Goal: Task Accomplishment & Management: Use online tool/utility

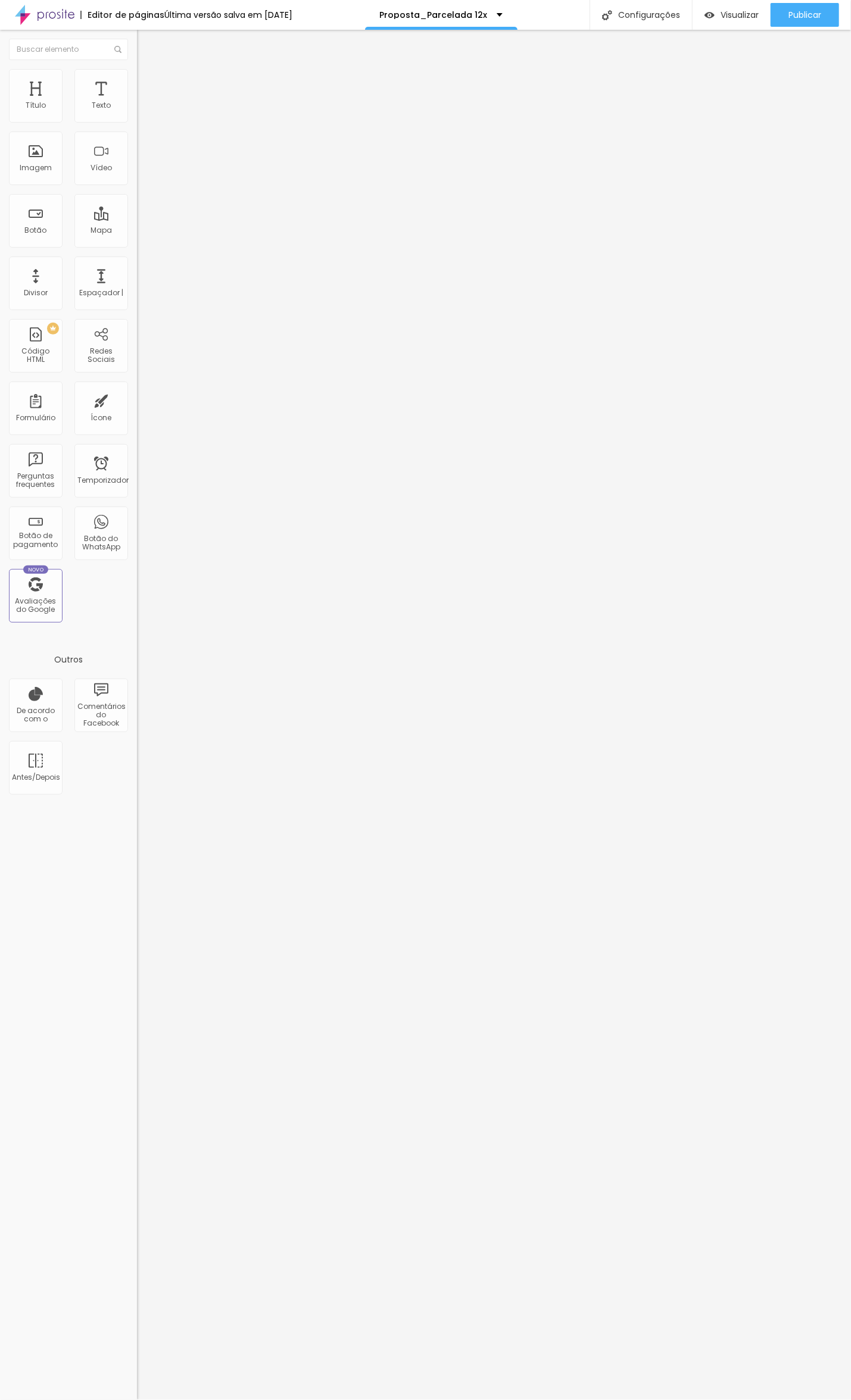
click at [137, 112] on input "10x R$1.250,00 PIX" at bounding box center [208, 106] width 142 height 12
drag, startPoint x: 36, startPoint y: 127, endPoint x: 65, endPoint y: 127, distance: 29.0
click at [137, 112] on input "10x R$1.250,00 PIX" at bounding box center [208, 106] width 142 height 12
type input "10x R$9.950,00 PIX"
click at [137, 388] on div "Editar Botão Conteúdo Estilo Avançado Texto 10x R$9.950,00 PIX Alinhamento Tama…" at bounding box center [205, 715] width 137 height 1370
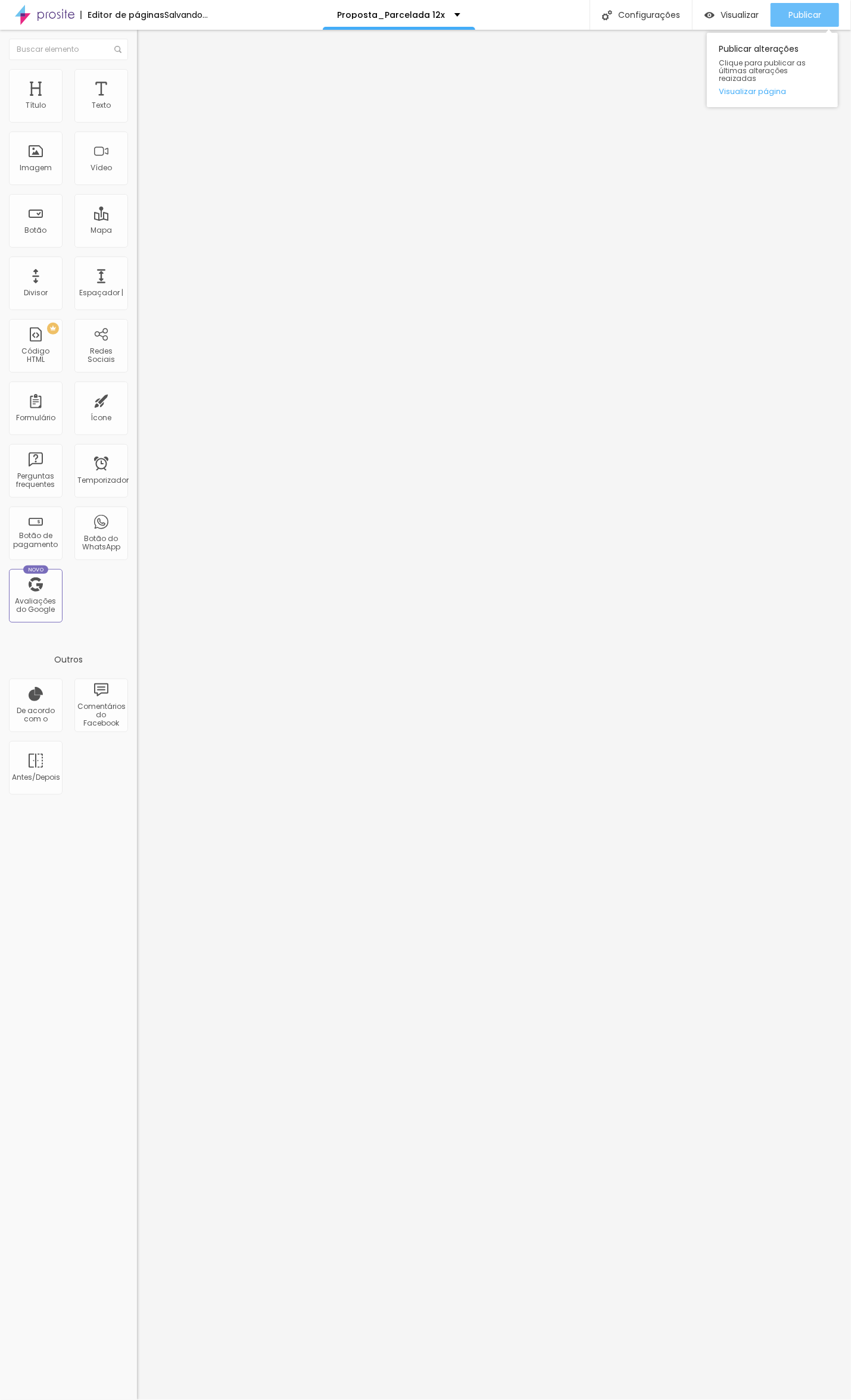
click at [797, 8] on div "Publicar" at bounding box center [805, 14] width 33 height 24
click at [137, 112] on input "10x R$9.950,00 PIX" at bounding box center [208, 106] width 142 height 12
drag, startPoint x: 37, startPoint y: 135, endPoint x: 67, endPoint y: 135, distance: 30.0
click at [137, 112] on input "10x R$9.950,00 PIX" at bounding box center [208, 106] width 142 height 12
type input "10x R$950,00 PIX"
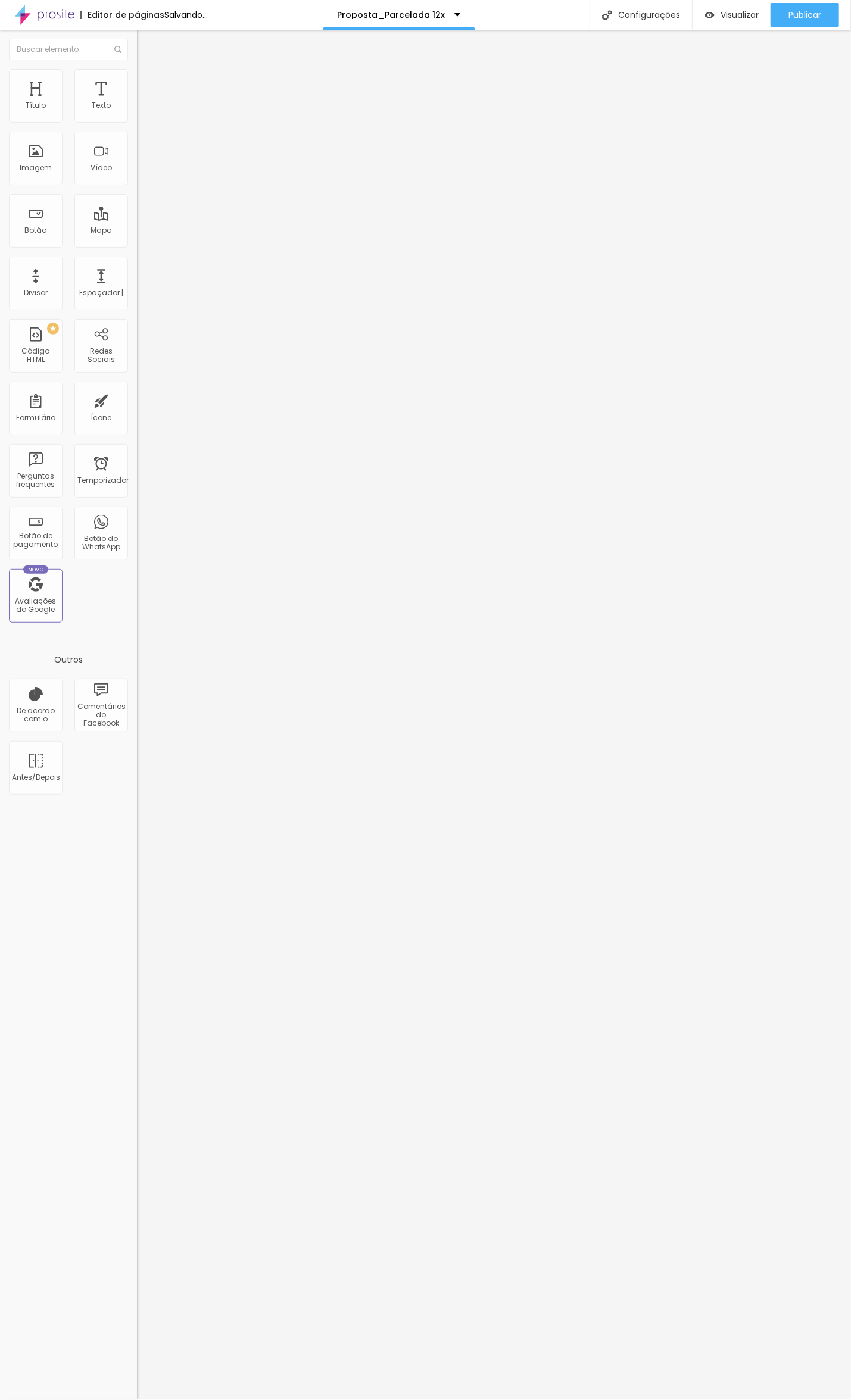
click at [137, 577] on div "Editar Botão Conteúdo Estilo Avançado Texto 10x R$950,00 PIX Alinhamento [GEOGR…" at bounding box center [205, 715] width 137 height 1370
click at [803, 11] on span "Publicar" at bounding box center [805, 15] width 33 height 10
